Goal: Communication & Community: Ask a question

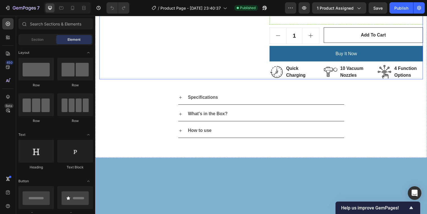
scroll to position [326, 0]
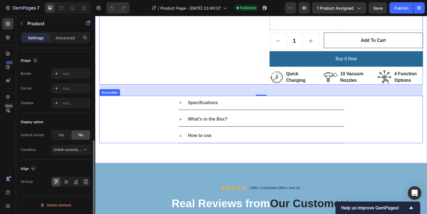
scroll to position [254, 0]
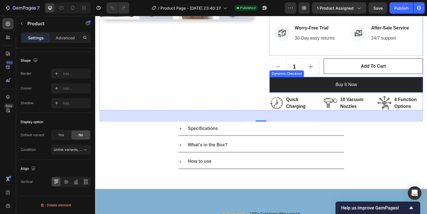
click at [318, 86] on button "Buy it now" at bounding box center [351, 86] width 157 height 16
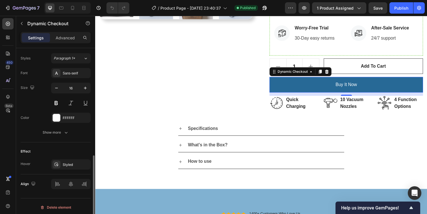
scroll to position [247, 0]
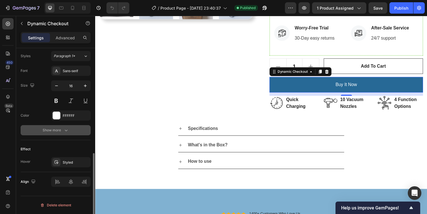
click at [53, 129] on div "Show more" at bounding box center [56, 130] width 26 height 6
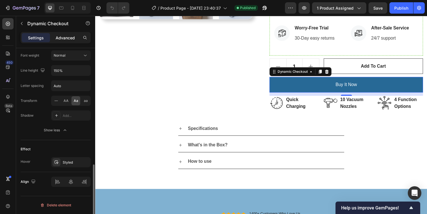
click at [68, 35] on p "Advanced" at bounding box center [65, 38] width 19 height 6
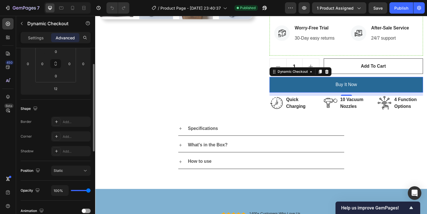
scroll to position [0, 0]
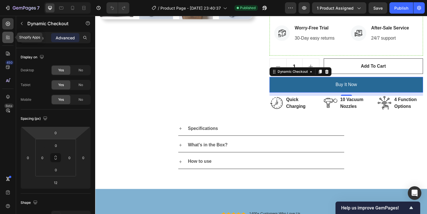
click at [8, 39] on icon at bounding box center [8, 37] width 6 height 6
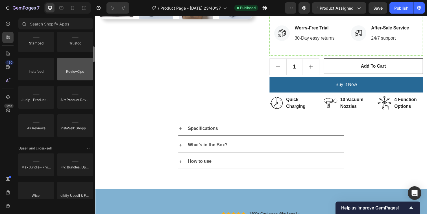
scroll to position [126, 0]
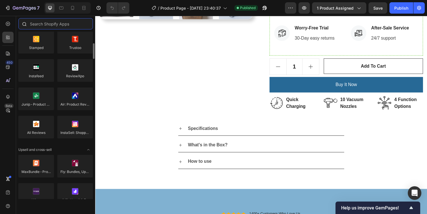
click at [76, 21] on input "text" at bounding box center [55, 23] width 75 height 11
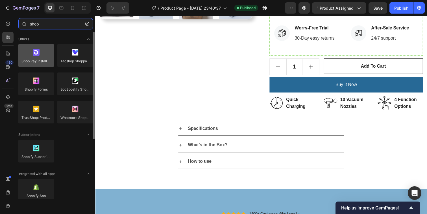
type input "shop"
click at [36, 56] on div at bounding box center [36, 55] width 36 height 23
click at [33, 56] on div at bounding box center [36, 55] width 36 height 23
click at [35, 57] on div at bounding box center [36, 55] width 36 height 23
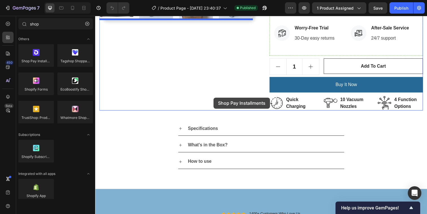
drag, startPoint x: 130, startPoint y: 73, endPoint x: 217, endPoint y: 99, distance: 90.4
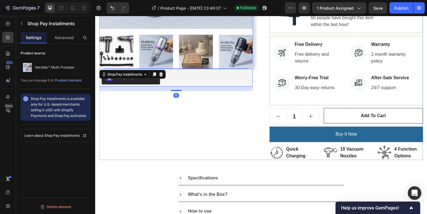
scroll to position [200, 0]
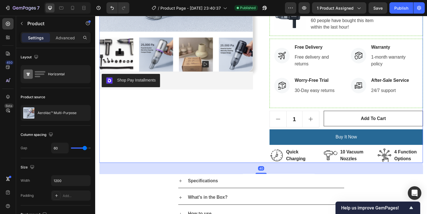
click at [171, 138] on div "Product Images Shop Pay Installments Shop Pay Installments" at bounding box center [177, 20] width 157 height 290
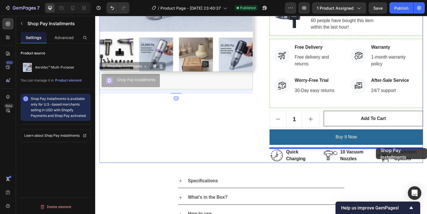
drag, startPoint x: 143, startPoint y: 81, endPoint x: 382, endPoint y: 151, distance: 248.8
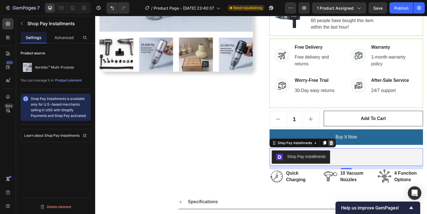
click at [337, 145] on icon at bounding box center [336, 145] width 5 height 5
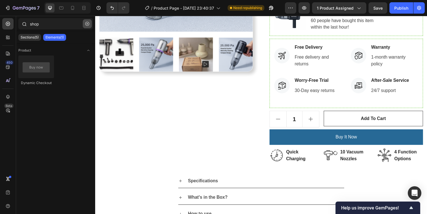
click at [87, 24] on icon "button" at bounding box center [87, 24] width 4 height 4
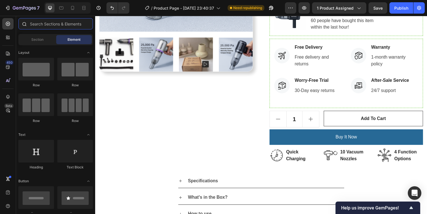
click at [67, 27] on input "text" at bounding box center [55, 23] width 75 height 11
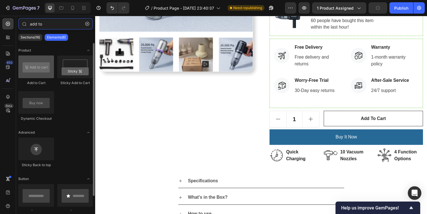
type input "add to"
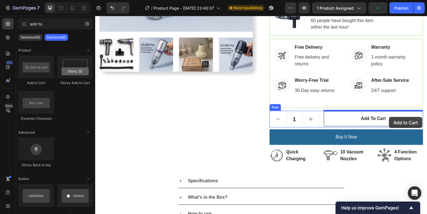
drag, startPoint x: 134, startPoint y: 89, endPoint x: 395, endPoint y: 119, distance: 262.5
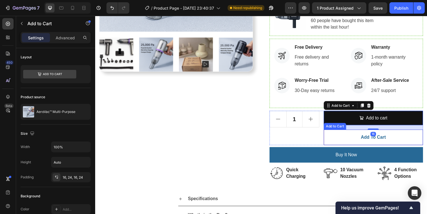
click at [399, 142] on button "Add to cart" at bounding box center [379, 140] width 101 height 16
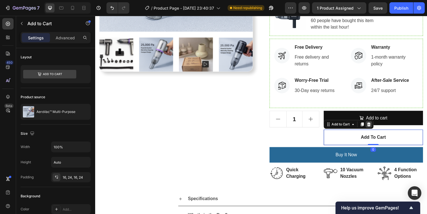
click at [377, 127] on icon at bounding box center [374, 126] width 5 height 5
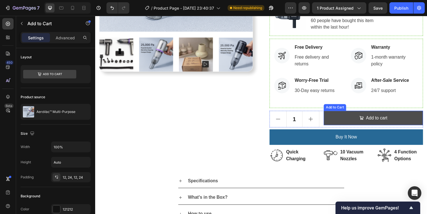
click at [352, 120] on button "Add to cart" at bounding box center [379, 119] width 101 height 15
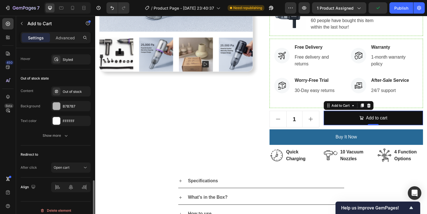
scroll to position [468, 0]
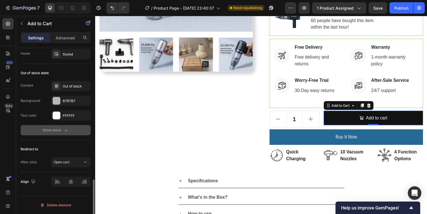
click at [58, 127] on button "Show more" at bounding box center [56, 130] width 70 height 10
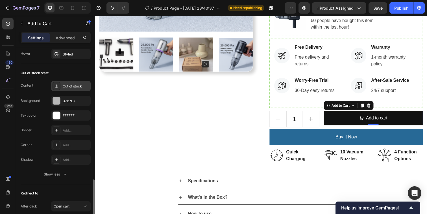
click at [66, 84] on div "Out of stock" at bounding box center [76, 86] width 27 height 5
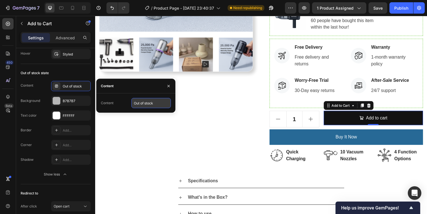
click at [156, 106] on input "Out of stock" at bounding box center [151, 103] width 40 height 10
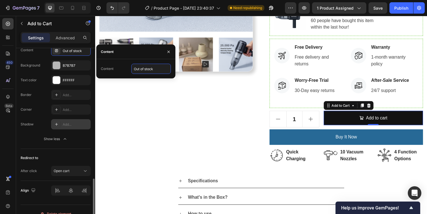
scroll to position [501, 0]
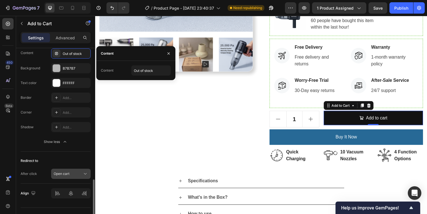
click at [74, 171] on div "Open cart" at bounding box center [68, 173] width 29 height 5
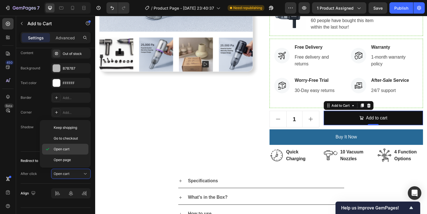
click at [73, 152] on div "Open cart" at bounding box center [65, 149] width 46 height 11
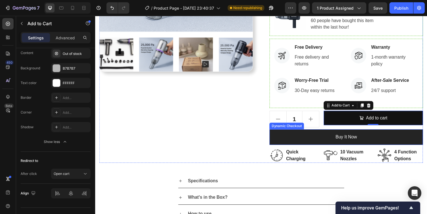
click at [285, 136] on button "Buy it now" at bounding box center [351, 139] width 157 height 16
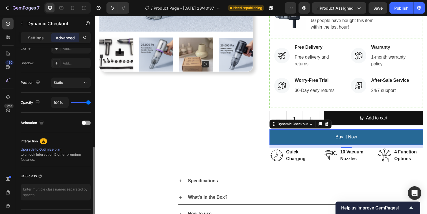
scroll to position [195, 0]
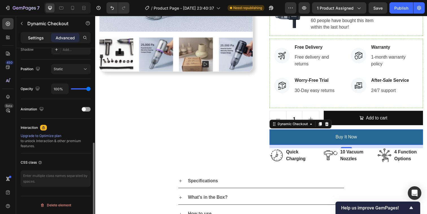
click at [35, 41] on div "Settings" at bounding box center [36, 37] width 28 height 9
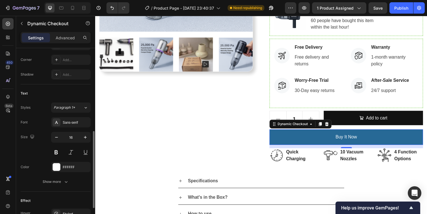
scroll to position [247, 0]
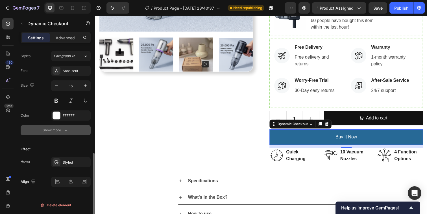
click at [60, 129] on div "Show more" at bounding box center [56, 130] width 26 height 6
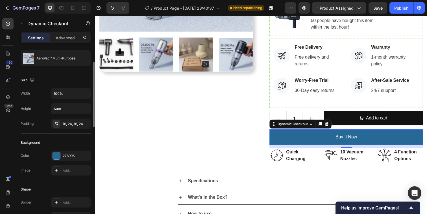
scroll to position [0, 0]
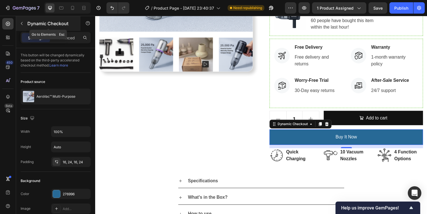
click at [23, 21] on icon "button" at bounding box center [21, 23] width 5 height 5
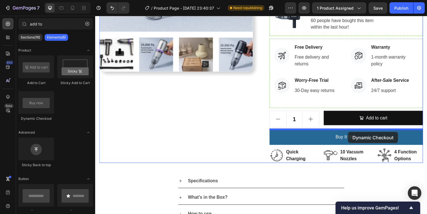
drag, startPoint x: 140, startPoint y: 124, endPoint x: 353, endPoint y: 134, distance: 213.8
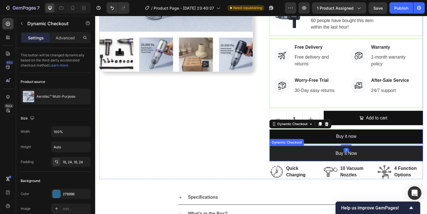
click at [365, 160] on button "Buy it now" at bounding box center [351, 156] width 157 height 16
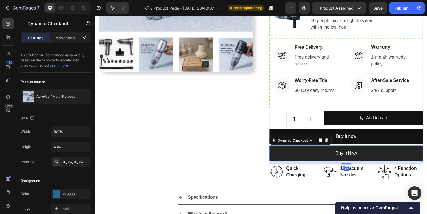
click at [322, 161] on button "Buy it now" at bounding box center [351, 156] width 157 height 16
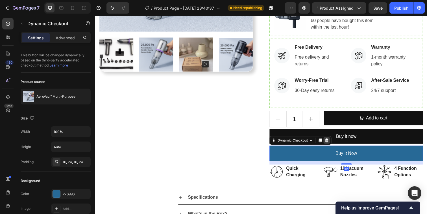
click at [332, 142] on icon at bounding box center [332, 143] width 4 height 4
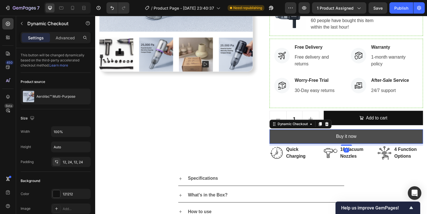
click at [315, 138] on button "Buy it now" at bounding box center [351, 138] width 157 height 15
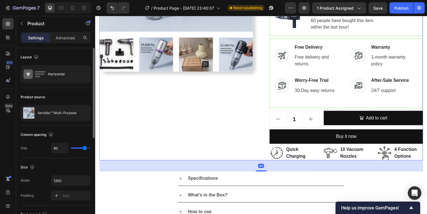
click at [197, 148] on div "Product Images" at bounding box center [177, 19] width 157 height 288
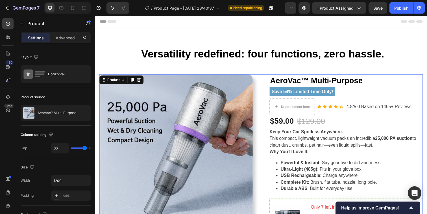
click at [380, 14] on div "7 Version history / Product Page - [DATE] 23:40:37 Need republishing Preview 1 …" at bounding box center [213, 8] width 427 height 16
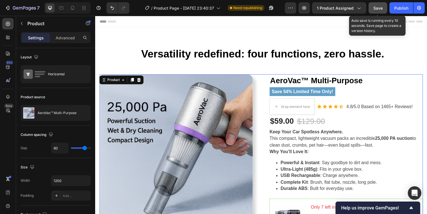
click at [380, 6] on span "Save" at bounding box center [377, 8] width 9 height 5
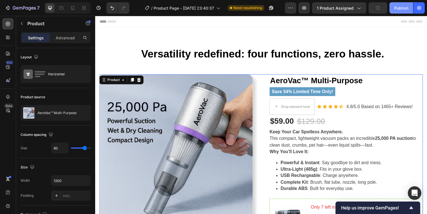
click at [403, 7] on div "Publish" at bounding box center [401, 8] width 14 height 6
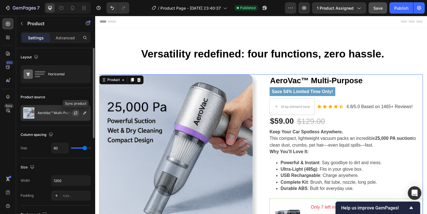
click at [75, 113] on icon "button" at bounding box center [75, 112] width 5 height 5
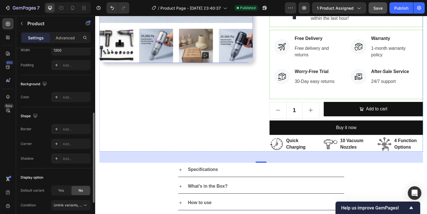
scroll to position [210, 0]
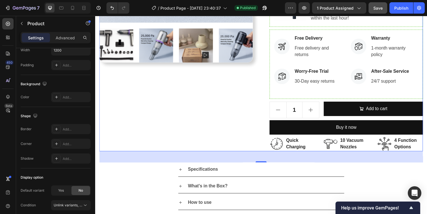
click at [209, 119] on div "Product Images" at bounding box center [177, 10] width 157 height 288
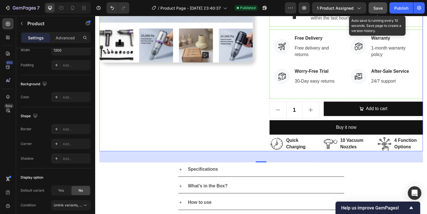
click at [377, 8] on span "Save" at bounding box center [377, 8] width 9 height 5
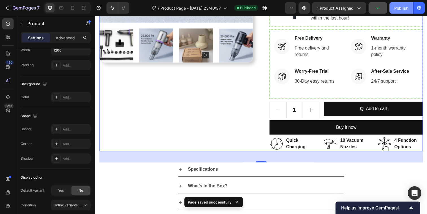
click at [398, 8] on div "Publish" at bounding box center [401, 8] width 14 height 6
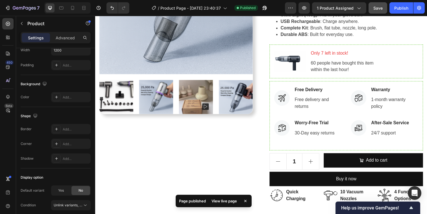
scroll to position [175, 0]
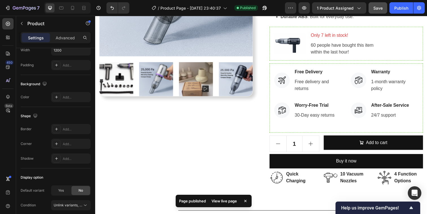
click at [225, 201] on div "View live page" at bounding box center [224, 201] width 32 height 8
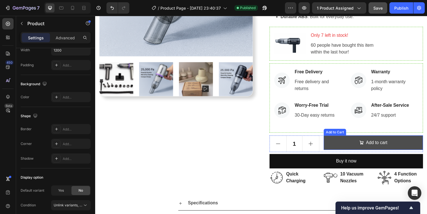
click at [349, 145] on button "Add to cart" at bounding box center [379, 145] width 101 height 15
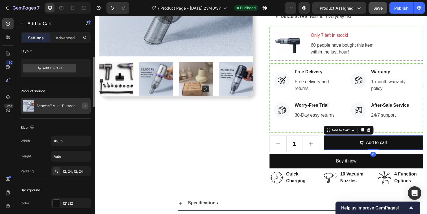
scroll to position [0, 0]
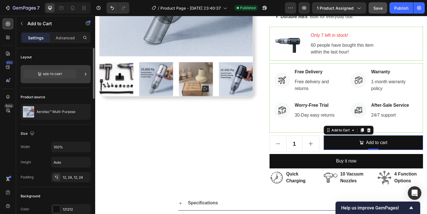
click at [85, 75] on icon at bounding box center [85, 74] width 1 height 3
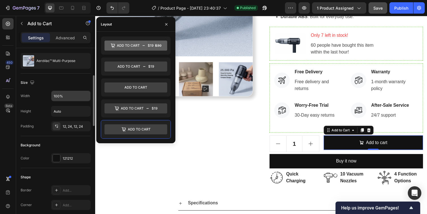
scroll to position [61, 0]
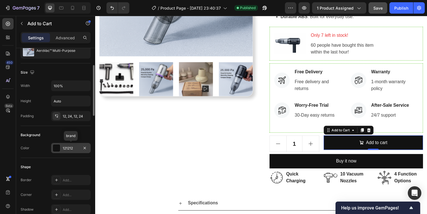
click at [62, 149] on div "121212" at bounding box center [71, 148] width 40 height 10
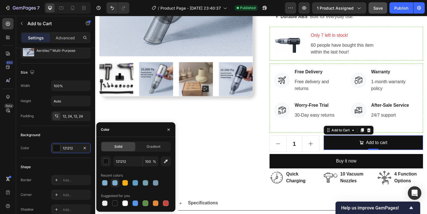
click at [116, 183] on div at bounding box center [115, 183] width 6 height 6
type input "619EC6"
type input "80"
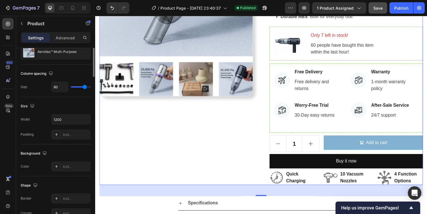
click at [252, 163] on div "Product Images" at bounding box center [177, 44] width 157 height 288
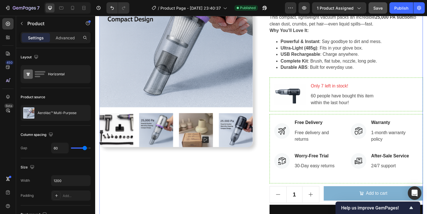
scroll to position [129, 0]
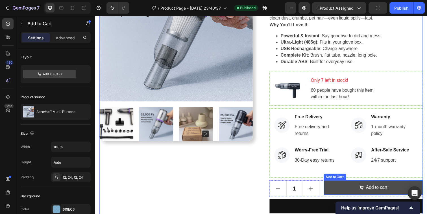
click at [341, 192] on button "Add to cart" at bounding box center [379, 190] width 101 height 15
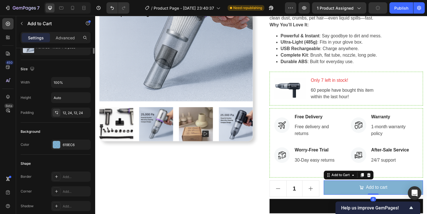
scroll to position [102, 0]
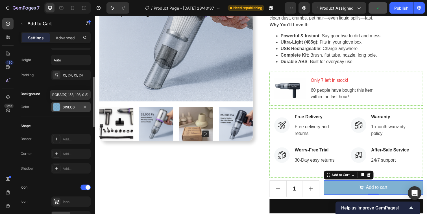
click at [71, 110] on div "619EC6" at bounding box center [71, 107] width 40 height 10
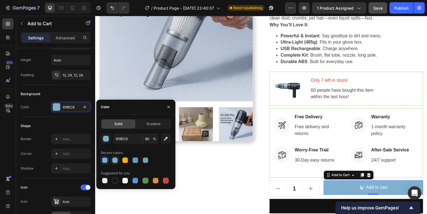
click at [115, 160] on div at bounding box center [115, 160] width 6 height 6
click at [137, 162] on div at bounding box center [135, 160] width 6 height 6
type input "100"
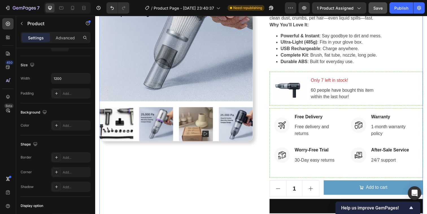
click at [226, 189] on div "Product Images" at bounding box center [177, 90] width 157 height 288
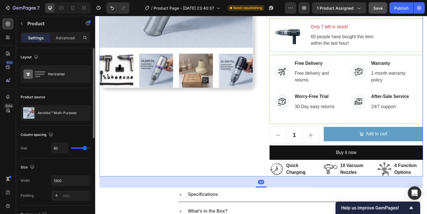
scroll to position [212, 0]
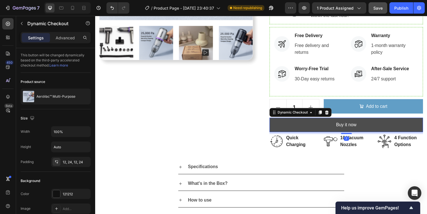
click at [299, 127] on button "Buy it now" at bounding box center [351, 126] width 157 height 15
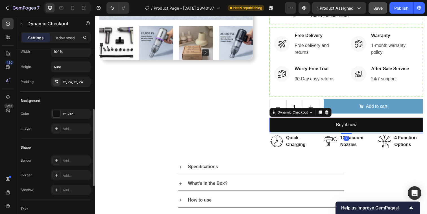
scroll to position [99, 0]
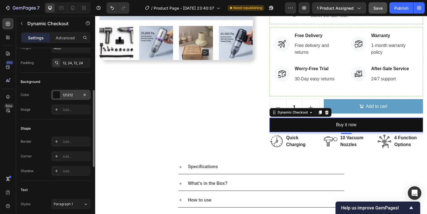
click at [65, 95] on div "121212" at bounding box center [71, 94] width 16 height 5
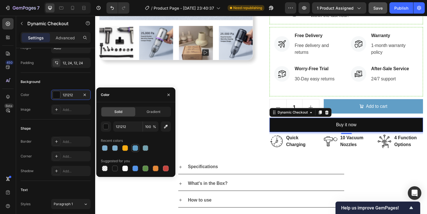
click at [136, 148] on div at bounding box center [135, 148] width 6 height 6
type input "619EC6"
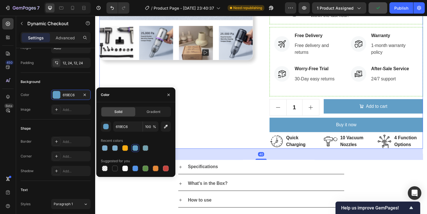
click at [221, 108] on div "Product Images" at bounding box center [177, 7] width 157 height 288
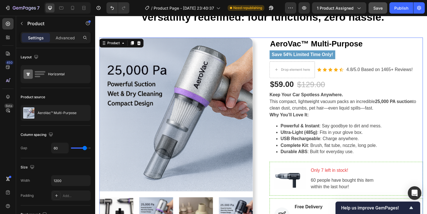
scroll to position [0, 0]
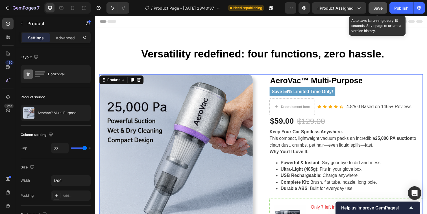
click at [372, 8] on button "Save" at bounding box center [378, 7] width 19 height 11
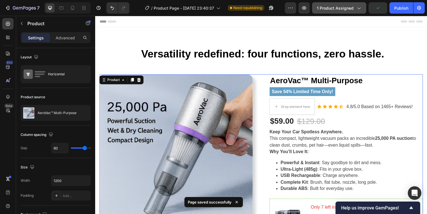
click at [332, 8] on span "1 product assigned" at bounding box center [335, 8] width 37 height 6
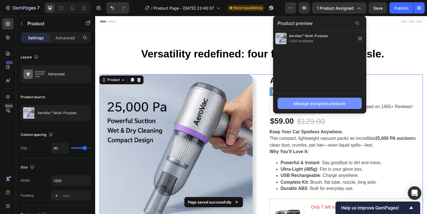
click at [309, 104] on div "Manage assigned products" at bounding box center [320, 103] width 52 height 6
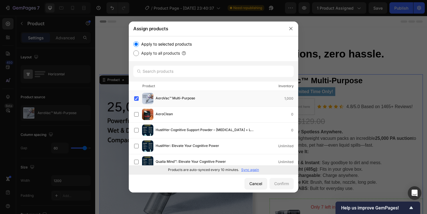
click at [254, 170] on p "Sync again" at bounding box center [250, 169] width 18 height 5
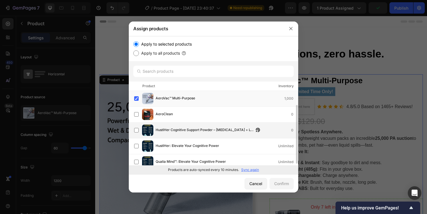
scroll to position [20, 0]
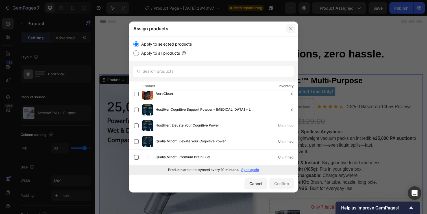
click at [290, 32] on button "button" at bounding box center [290, 28] width 9 height 9
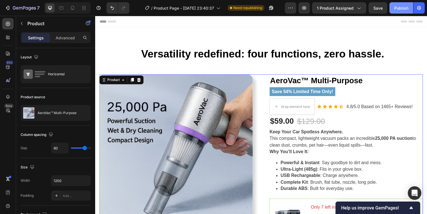
click at [395, 8] on div "Publish" at bounding box center [401, 8] width 14 height 6
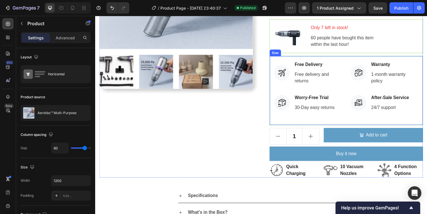
scroll to position [184, 0]
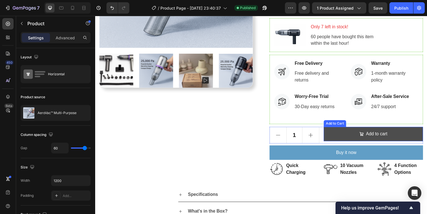
click at [356, 139] on button "Add to cart" at bounding box center [379, 136] width 101 height 15
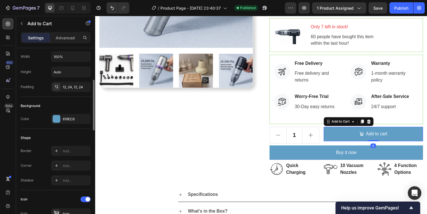
scroll to position [95, 0]
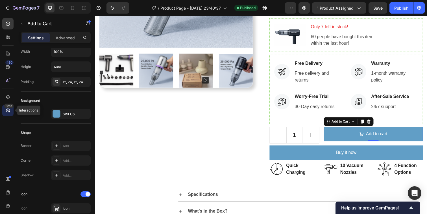
click at [9, 112] on icon at bounding box center [8, 110] width 6 height 6
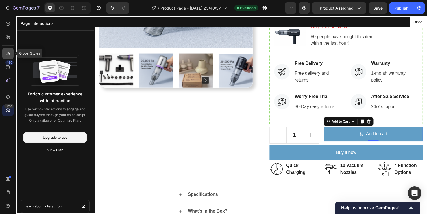
click at [8, 57] on div at bounding box center [7, 53] width 11 height 11
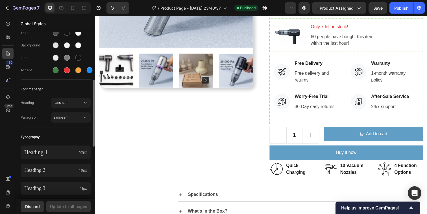
scroll to position [0, 0]
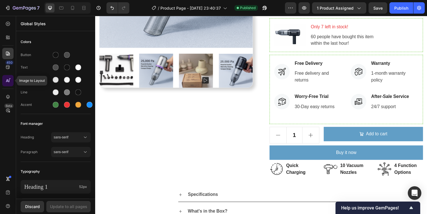
click at [6, 81] on icon at bounding box center [7, 80] width 3 height 3
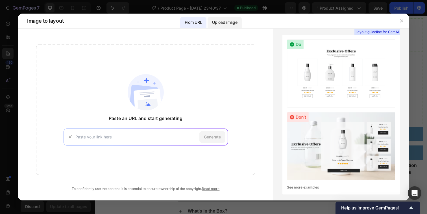
click at [223, 19] on div "Upload image" at bounding box center [225, 22] width 34 height 11
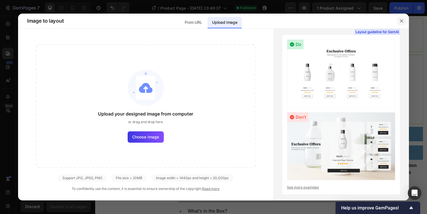
click at [404, 19] on icon "button" at bounding box center [401, 21] width 5 height 5
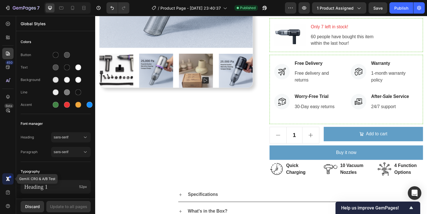
click at [6, 181] on icon at bounding box center [8, 179] width 6 height 6
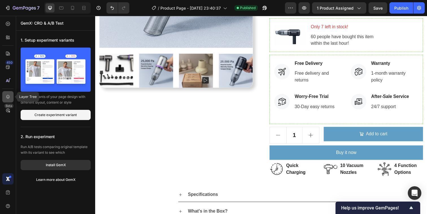
click at [10, 98] on icon at bounding box center [8, 97] width 6 height 6
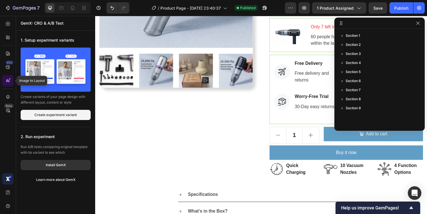
click at [5, 85] on div at bounding box center [7, 80] width 11 height 11
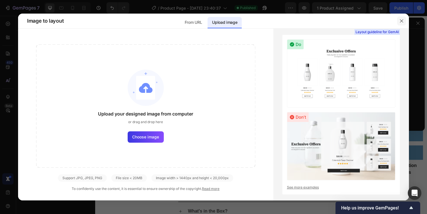
click at [401, 23] on button "button" at bounding box center [401, 20] width 9 height 9
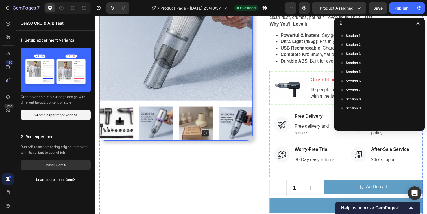
scroll to position [115, 0]
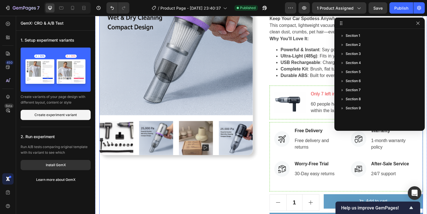
click at [264, 83] on div "Product Images AeroVac™ Multi-Purpose Product Title Save 54% Limited Time Only!…" at bounding box center [264, 104] width 331 height 288
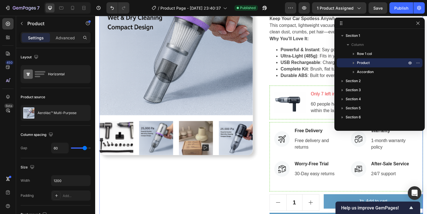
click at [173, 177] on div "Product Images" at bounding box center [177, 104] width 157 height 288
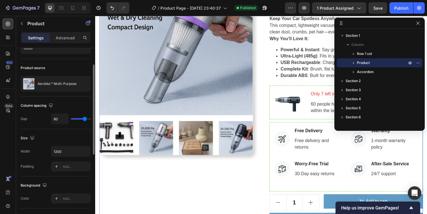
scroll to position [31, 0]
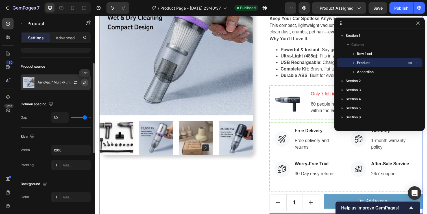
click at [85, 83] on icon "button" at bounding box center [84, 82] width 3 height 3
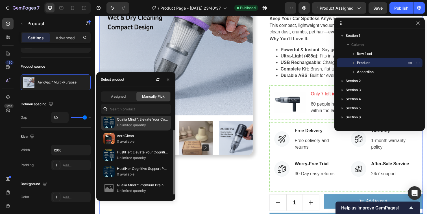
scroll to position [0, 0]
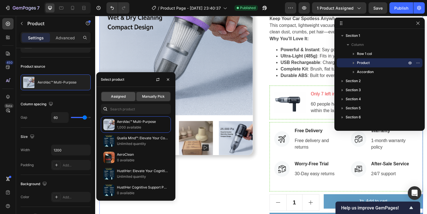
click at [121, 96] on span "Assigned" at bounding box center [118, 96] width 15 height 5
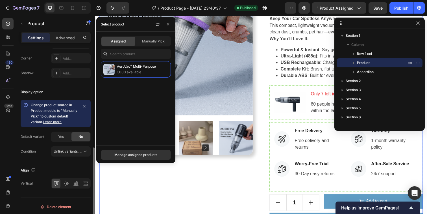
scroll to position [217, 0]
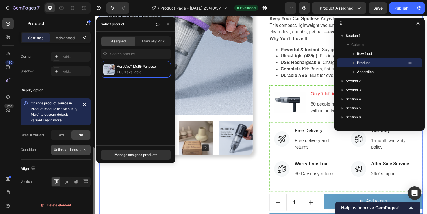
click at [87, 148] on icon at bounding box center [85, 150] width 6 height 6
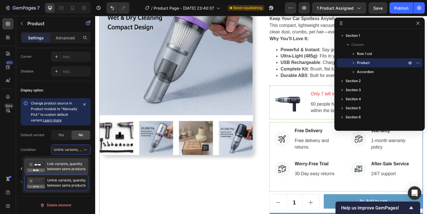
click at [78, 162] on span "Link variants, quantity between same products" at bounding box center [66, 166] width 38 height 10
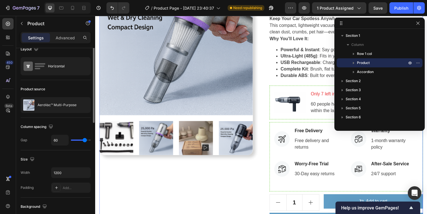
scroll to position [0, 0]
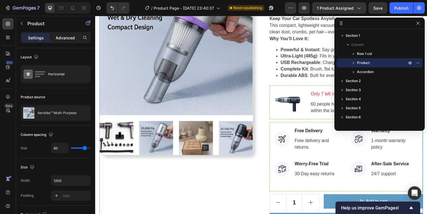
click at [63, 37] on p "Advanced" at bounding box center [65, 38] width 19 height 6
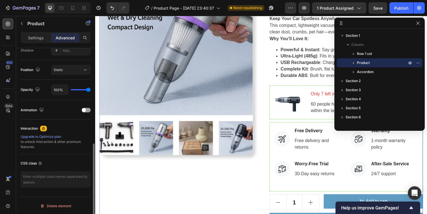
scroll to position [195, 0]
click at [40, 35] on p "Settings" at bounding box center [36, 38] width 16 height 6
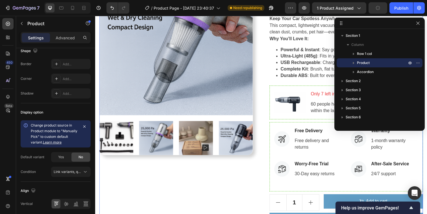
click at [282, 197] on div "AeroVac™ Multi-Purpose Product Title Save 54% Limited Time Only! Product Badge …" at bounding box center [351, 104] width 157 height 288
click at [325, 203] on div "1 Product Quantity Add to cart Add to Cart Row 7" at bounding box center [351, 205] width 157 height 17
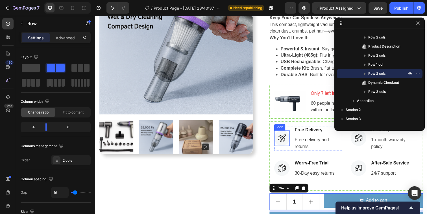
scroll to position [154, 0]
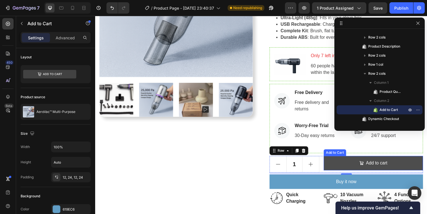
click at [339, 163] on button "Add to cart" at bounding box center [379, 165] width 101 height 15
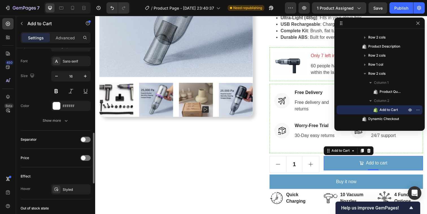
scroll to position [345, 0]
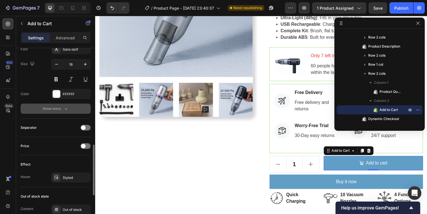
click at [60, 109] on div "Show more" at bounding box center [56, 109] width 26 height 6
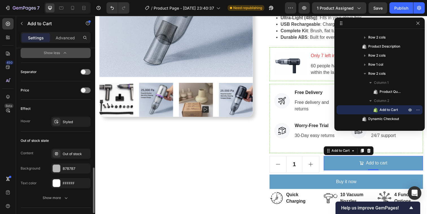
scroll to position [476, 0]
click at [86, 91] on div at bounding box center [86, 90] width 10 height 6
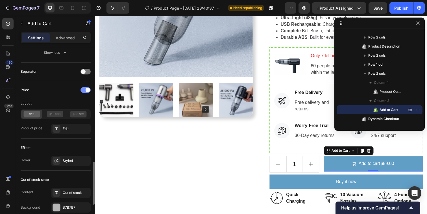
click at [86, 91] on span at bounding box center [88, 90] width 5 height 5
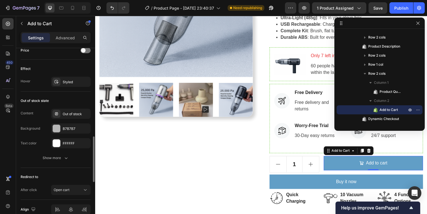
scroll to position [543, 0]
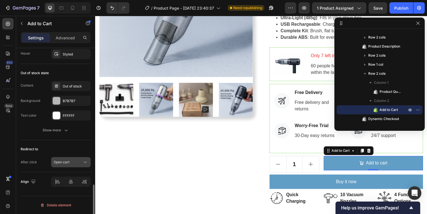
click at [70, 162] on div "Open cart" at bounding box center [68, 161] width 29 height 5
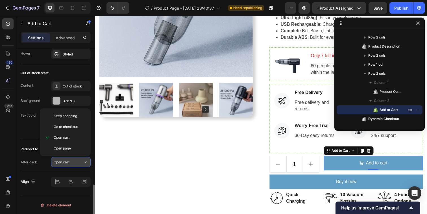
click at [70, 162] on div "Open cart" at bounding box center [68, 161] width 29 height 5
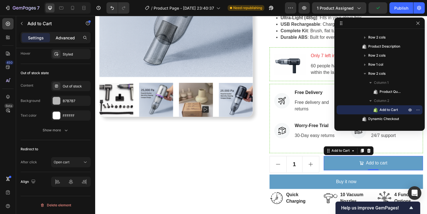
click at [73, 37] on p "Advanced" at bounding box center [65, 38] width 19 height 6
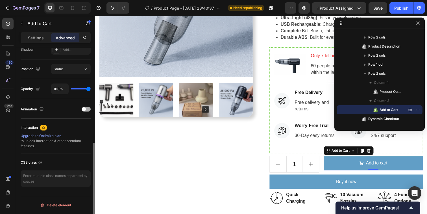
scroll to position [0, 0]
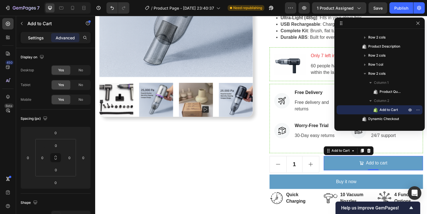
click at [40, 40] on p "Settings" at bounding box center [36, 38] width 16 height 6
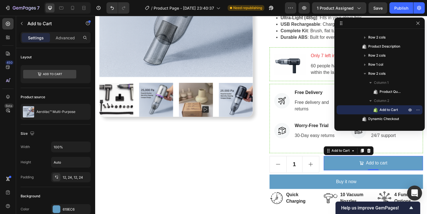
click at [410, 195] on div "Open Intercom Messenger" at bounding box center [414, 192] width 15 height 15
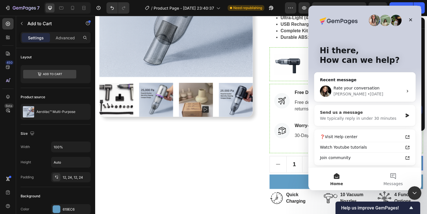
click at [364, 114] on div "Send us a message" at bounding box center [361, 112] width 83 height 6
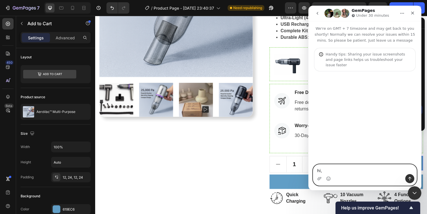
paste textarea "the buy it now button still shows buy with shop in actual website. but it shows…"
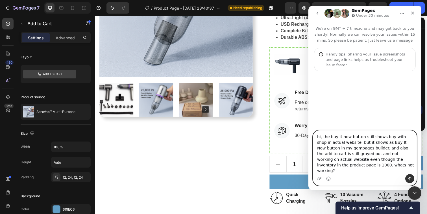
click at [330, 141] on textarea "hi, the buy it now button still shows buy with shop in actual website. but it s…" at bounding box center [364, 152] width 103 height 44
click at [362, 142] on textarea "hi, the "buy it now button still shows buy with shop in actual website. but it …" at bounding box center [364, 152] width 103 height 44
click at [378, 143] on textarea "hi, the "buy it now button" still shows buy with shop in actual website. but it…" at bounding box center [364, 152] width 103 height 44
click at [370, 142] on textarea "hi, the "buy it now button" still shows buy with shop in actual website. but it…" at bounding box center [364, 152] width 103 height 44
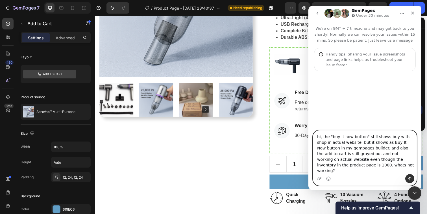
click at [370, 142] on textarea "hi, the "buy it now button" still shows buy with shop in actual website. but it…" at bounding box center [364, 152] width 103 height 44
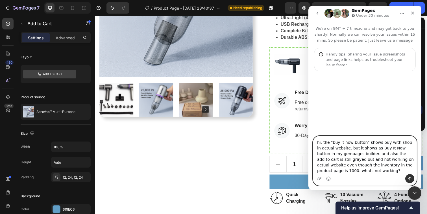
click at [380, 142] on textarea "hi, the "buy it now button" shows buy with shop in actual website. but it shows…" at bounding box center [364, 155] width 103 height 38
click at [406, 143] on textarea "hi, the "buy it now button" shows "buy with shop in actual website. but it show…" at bounding box center [364, 155] width 103 height 38
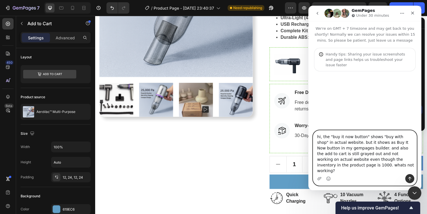
click at [409, 154] on textarea "hi, the "buy it now button" shows "buy with shop" in actual website. but it sho…" at bounding box center [364, 152] width 103 height 44
type textarea "hi, the "buy it now button" shows "buy with shop" in actual website. but it sho…"
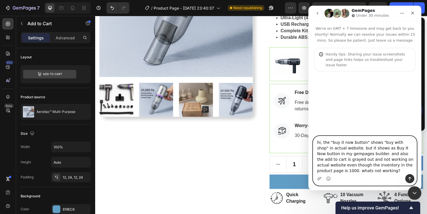
click at [385, 169] on textarea "hi, the "buy it now button" shows "buy with shop" in actual website. but it sho…" at bounding box center [364, 155] width 103 height 38
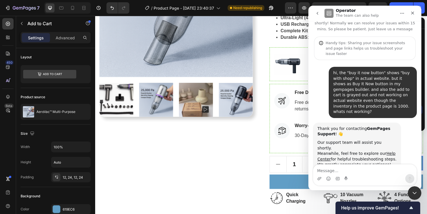
scroll to position [13, 0]
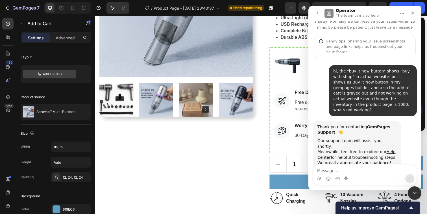
click at [364, 90] on div "hi, the "buy it now button" shows "buy with shop" in actual website. but it sho…" at bounding box center [372, 90] width 79 height 44
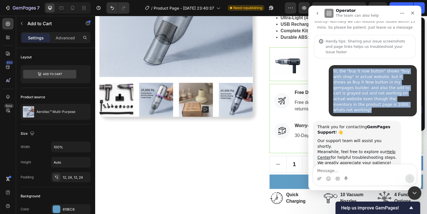
click at [364, 90] on div "hi, the "buy it now button" shows "buy with shop" in actual website. but it sho…" at bounding box center [372, 90] width 79 height 44
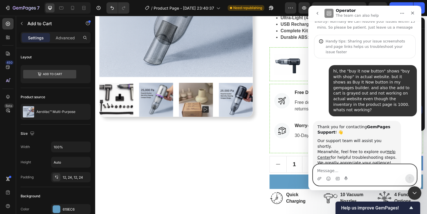
click at [332, 168] on textarea "Message…" at bounding box center [364, 169] width 103 height 10
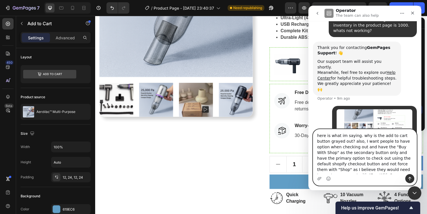
scroll to position [93, 0]
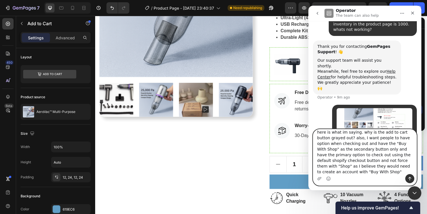
type textarea "here is what im saying. why is the add to cart button grayed out? also, I want …"
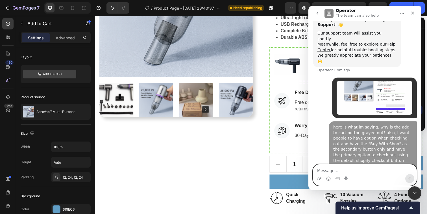
scroll to position [121, 0]
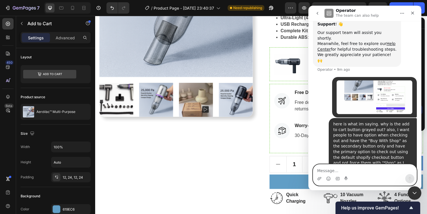
click at [358, 82] on img "user says…" at bounding box center [375, 97] width 76 height 34
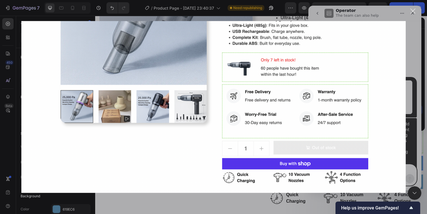
click at [410, 82] on div "Intercom messenger" at bounding box center [213, 107] width 427 height 214
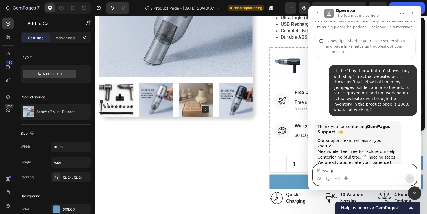
scroll to position [121, 0]
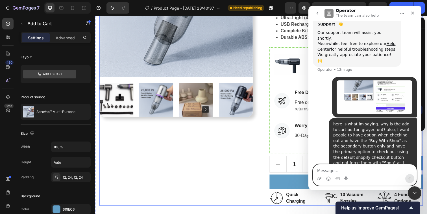
click at [204, 153] on div "Product Images" at bounding box center [177, 65] width 157 height 288
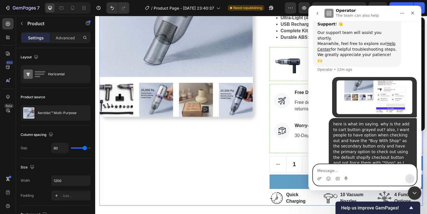
scroll to position [0, 0]
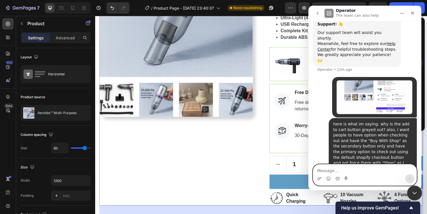
click at [415, 192] on icon "Close Intercom Messenger" at bounding box center [413, 191] width 7 height 7
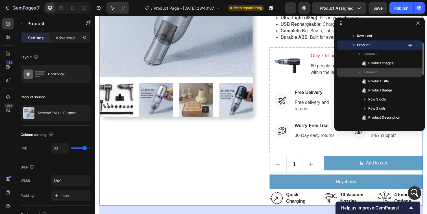
scroll to position [16, 0]
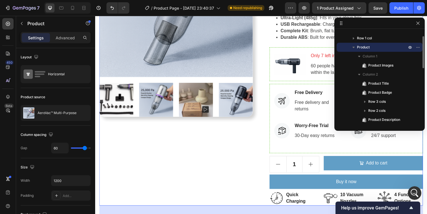
click at [355, 47] on icon "button" at bounding box center [354, 47] width 6 height 6
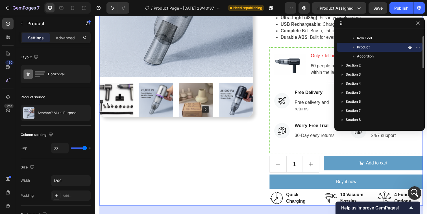
click at [355, 47] on icon "button" at bounding box center [354, 47] width 6 height 6
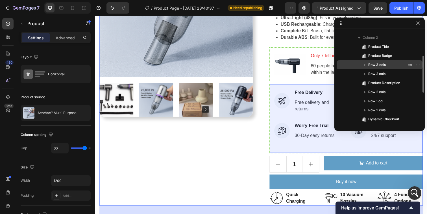
scroll to position [56, 0]
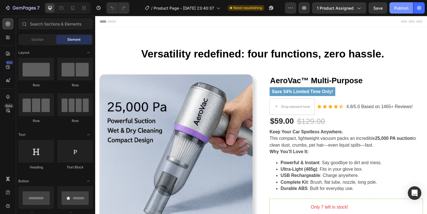
click at [401, 8] on div "Publish" at bounding box center [401, 8] width 14 height 6
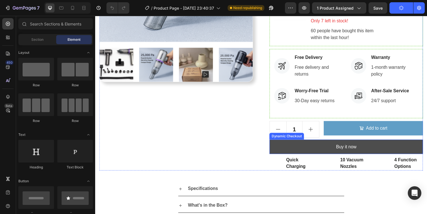
scroll to position [190, 0]
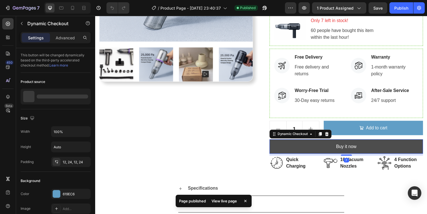
click at [381, 148] on button "Buy it now" at bounding box center [351, 149] width 157 height 15
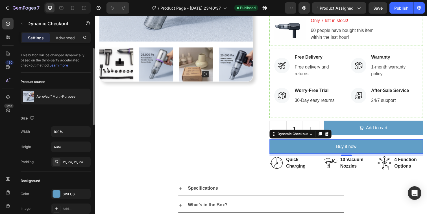
click at [64, 66] on link "Learn more" at bounding box center [58, 65] width 19 height 4
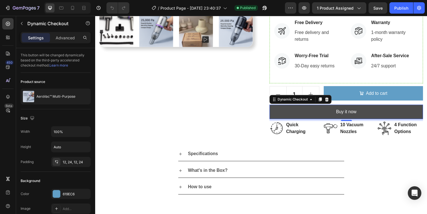
scroll to position [233, 0]
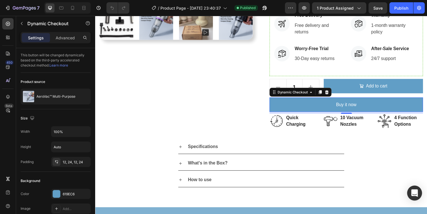
click at [414, 195] on icon "Open Intercom Messenger" at bounding box center [414, 192] width 7 height 7
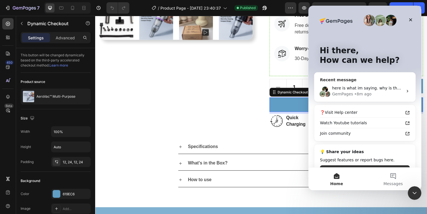
scroll to position [16, 0]
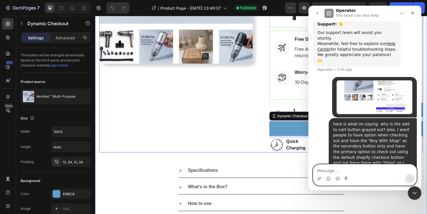
scroll to position [206, 0]
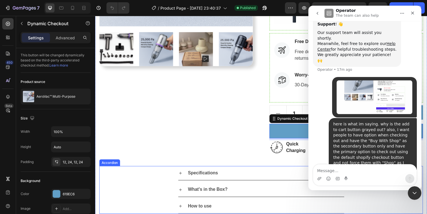
click at [182, 175] on icon at bounding box center [182, 176] width 5 height 5
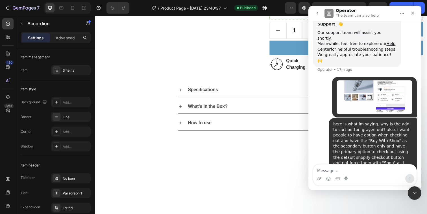
scroll to position [243, 0]
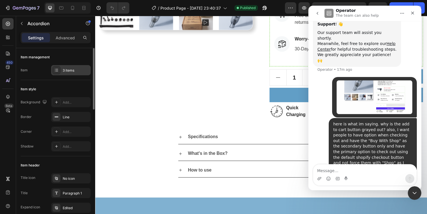
click at [67, 68] on div "3 items" at bounding box center [76, 70] width 27 height 5
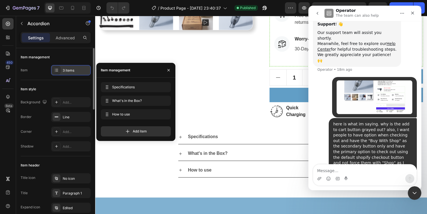
click at [67, 68] on div "3 items" at bounding box center [76, 70] width 27 height 5
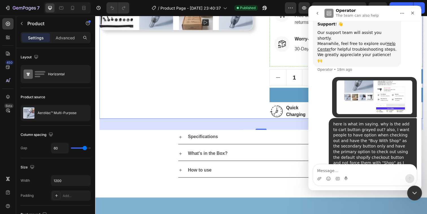
click at [418, 191] on div "Close Intercom Messenger" at bounding box center [414, 192] width 14 height 14
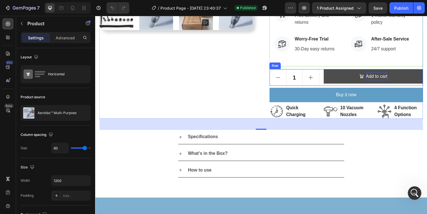
scroll to position [121, 0]
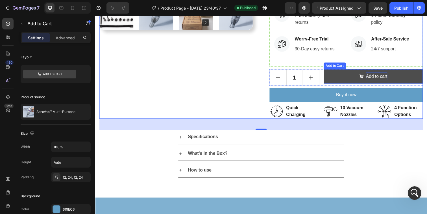
click at [374, 75] on div "Add to cart" at bounding box center [383, 77] width 22 height 8
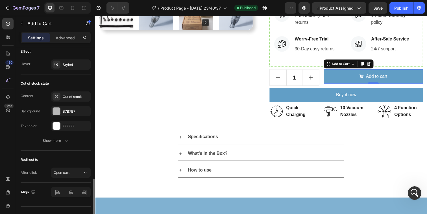
scroll to position [460, 0]
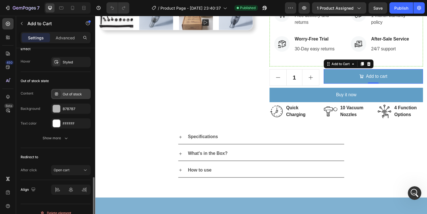
click at [67, 94] on div "Out of stock" at bounding box center [76, 94] width 27 height 5
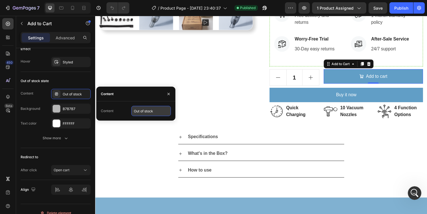
click at [146, 112] on input "Out of stock" at bounding box center [151, 111] width 40 height 10
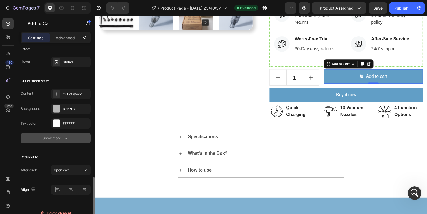
click at [52, 140] on div "Show more" at bounding box center [56, 138] width 26 height 6
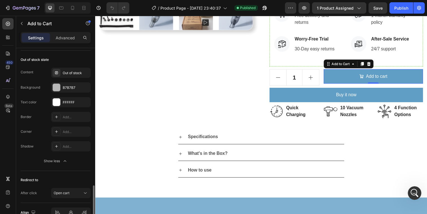
scroll to position [512, 0]
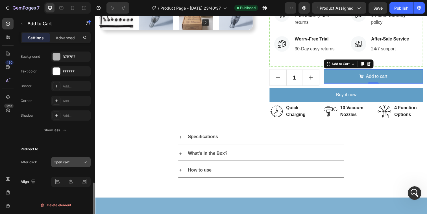
click at [73, 160] on div "Open cart" at bounding box center [68, 161] width 29 height 5
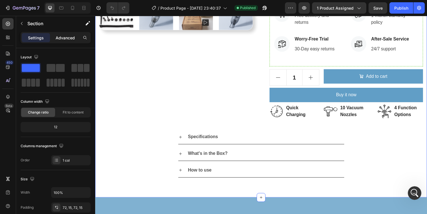
click at [62, 38] on p "Advanced" at bounding box center [65, 38] width 19 height 6
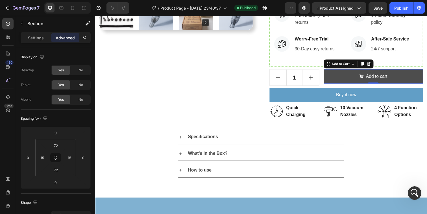
click at [353, 79] on button "Add to cart" at bounding box center [379, 77] width 101 height 15
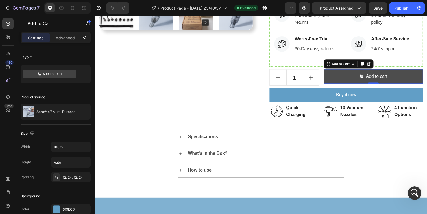
click at [353, 79] on button "Add to cart" at bounding box center [379, 77] width 101 height 15
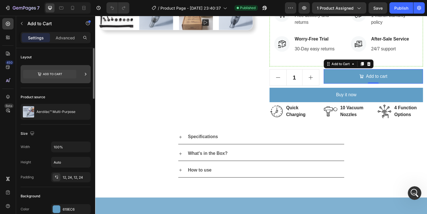
click at [75, 68] on icon at bounding box center [49, 74] width 53 height 13
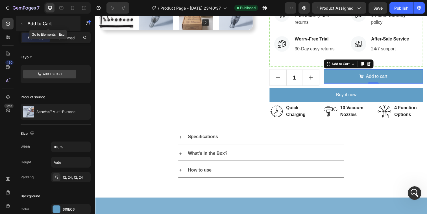
click at [23, 20] on button "button" at bounding box center [21, 23] width 9 height 9
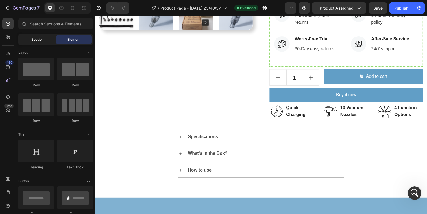
click at [33, 41] on span "Section" at bounding box center [37, 39] width 12 height 5
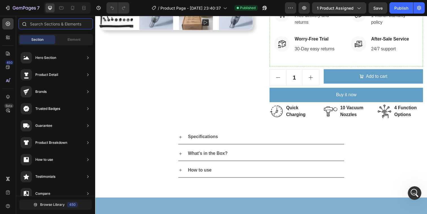
click at [52, 22] on input "text" at bounding box center [55, 23] width 75 height 11
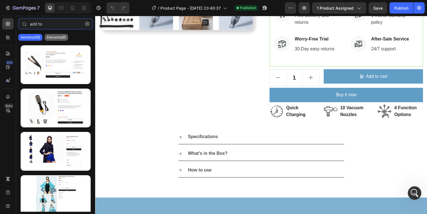
type input "add to"
click at [63, 35] on p "Elements(6)" at bounding box center [56, 37] width 19 height 5
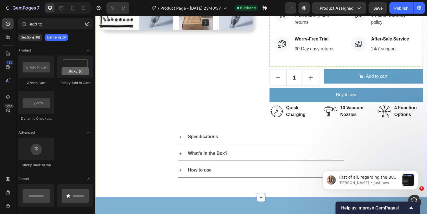
scroll to position [370, 0]
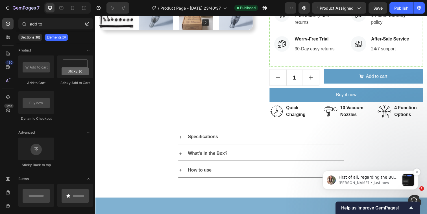
click at [364, 183] on p "Ann • Just now" at bounding box center [369, 182] width 61 height 5
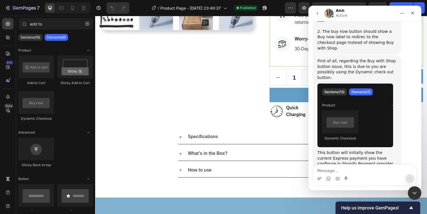
scroll to position [379, 0]
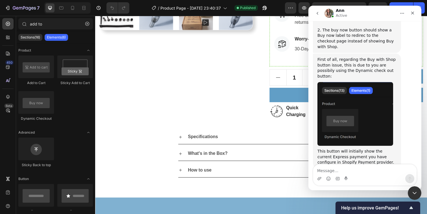
click at [364, 148] on div "This button will initially show the current Express payment you have configure …" at bounding box center [357, 156] width 79 height 17
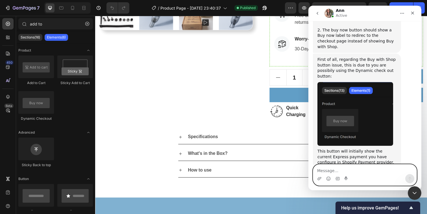
click at [354, 169] on textarea "Message…" at bounding box center [364, 169] width 103 height 10
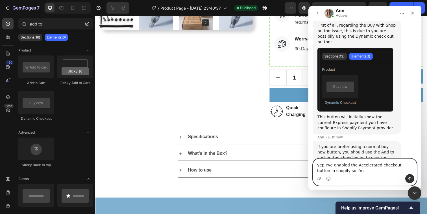
scroll to position [404, 0]
type textarea "yep I've enabled the Accelerated checkout button in shopify so I'm good with th…"
click at [326, 166] on img "Ann says…" at bounding box center [356, 173] width 76 height 15
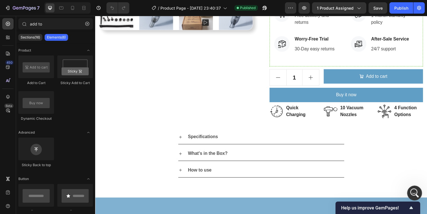
click at [417, 193] on icon "Open Intercom Messenger" at bounding box center [413, 191] width 9 height 9
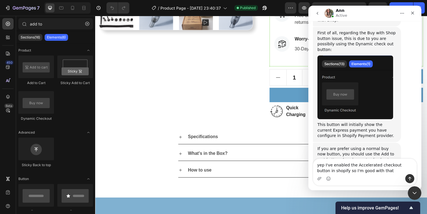
scroll to position [399, 0]
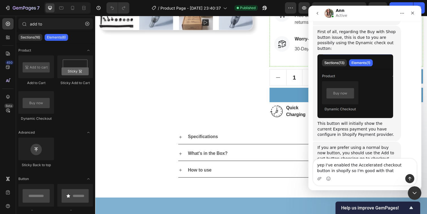
type textarea "yep I've enabled the Accelerated checkout button in shopify so I'm good with th…"
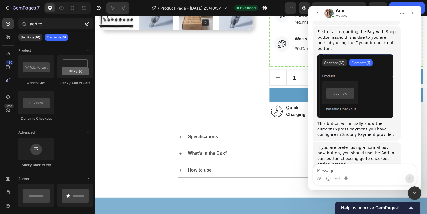
scroll to position [415, 0]
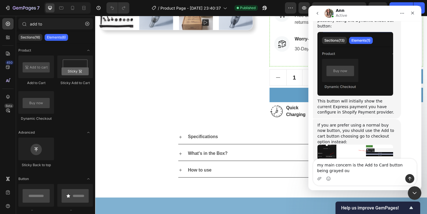
type textarea "my main concern is the Add to Card button being grayed out"
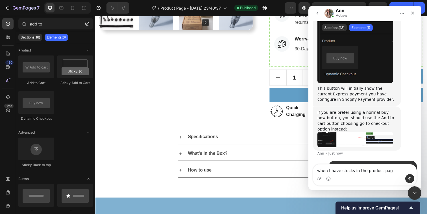
type textarea "when I have stocks in the product page"
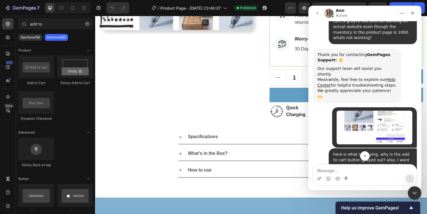
scroll to position [85, 0]
click at [366, 110] on img "user says…" at bounding box center [375, 127] width 76 height 34
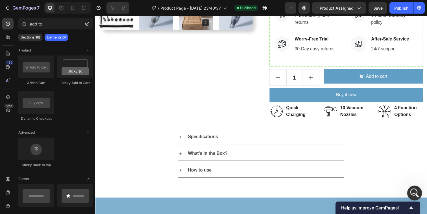
click at [412, 191] on icon "Open Intercom Messenger" at bounding box center [413, 191] width 9 height 9
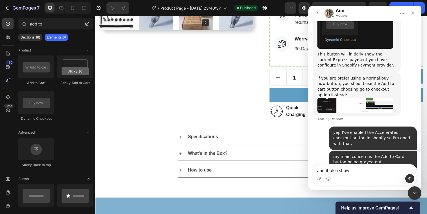
scroll to position [468, 0]
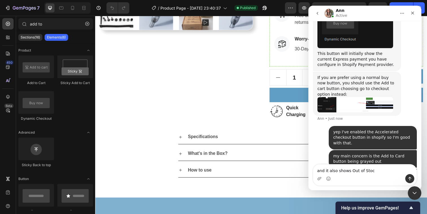
type textarea "and it also shows Out of Stock"
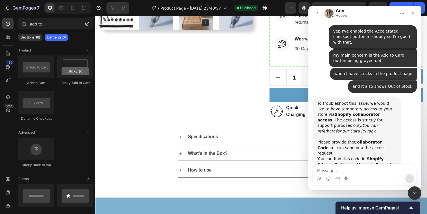
scroll to position [564, 0]
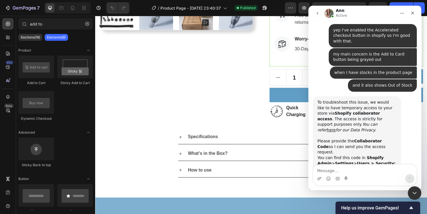
click at [373, 166] on img "Ann says…" at bounding box center [356, 181] width 76 height 30
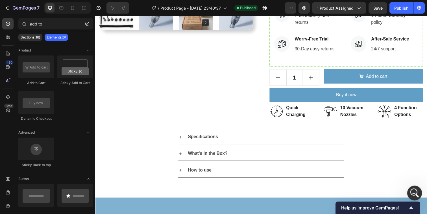
click at [410, 190] on div "Open Intercom Messenger" at bounding box center [414, 191] width 19 height 19
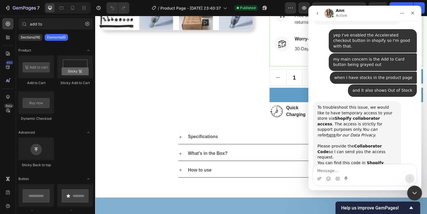
scroll to position [564, 0]
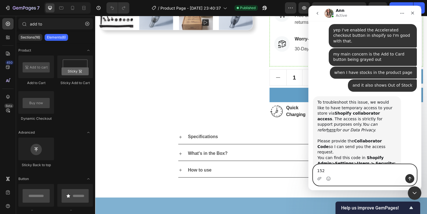
type textarea "1529"
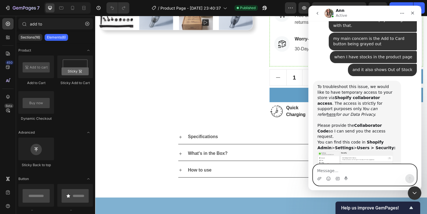
scroll to position [581, 0]
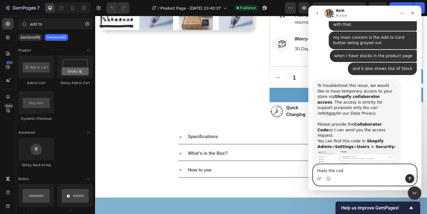
type textarea "thats the code"
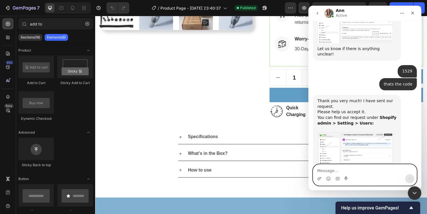
scroll to position [707, 0]
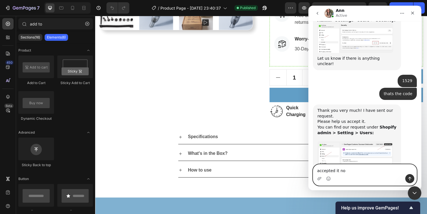
type textarea "accepted it now"
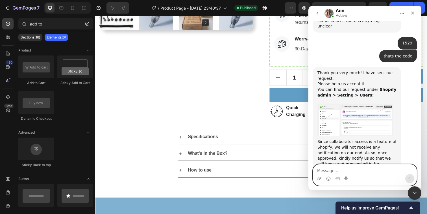
scroll to position [747, 0]
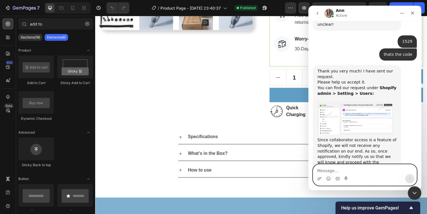
click at [361, 166] on textarea "Message…" at bounding box center [364, 169] width 103 height 10
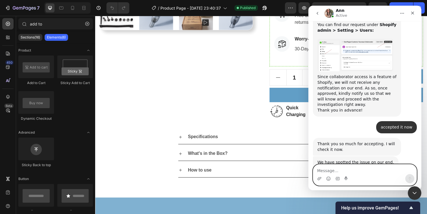
scroll to position [811, 0]
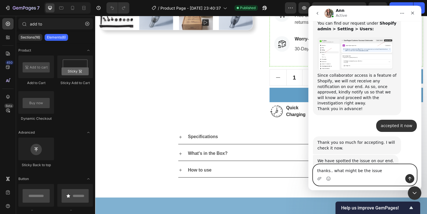
type textarea "thanks.. what might be the issue?"
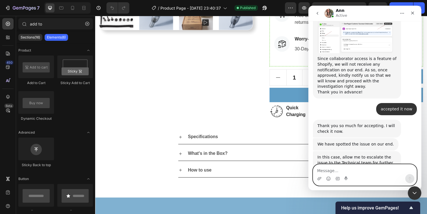
scroll to position [828, 0]
type textarea "is it something i can"
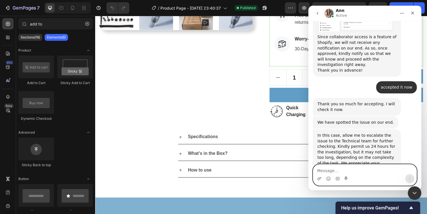
scroll to position [850, 0]
type textarea "·"
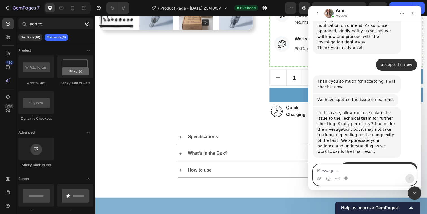
scroll to position [872, 0]
